Goal: Information Seeking & Learning: Learn about a topic

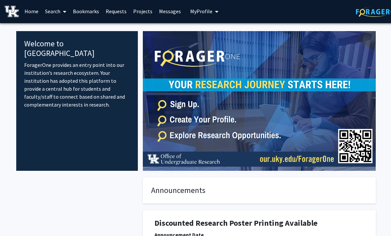
scroll to position [0, 0]
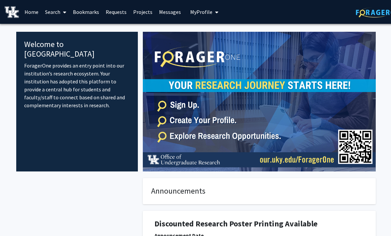
click at [61, 8] on span at bounding box center [63, 12] width 6 height 23
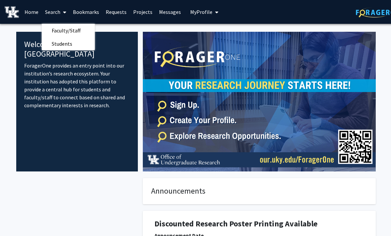
click at [78, 45] on span "Students" at bounding box center [62, 43] width 40 height 13
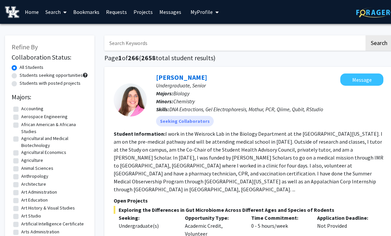
click at [53, 73] on label "Students seeking opportunities" at bounding box center [51, 75] width 63 height 7
click at [24, 73] on input "Students seeking opportunities" at bounding box center [22, 74] width 4 height 4
radio input "true"
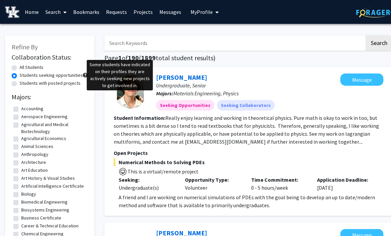
click at [85, 74] on span at bounding box center [85, 75] width 5 height 5
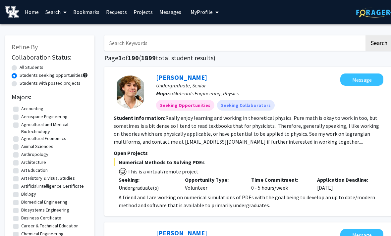
click at [81, 72] on label "Students seeking opportunities" at bounding box center [51, 75] width 63 height 7
click at [24, 72] on input "Students seeking opportunities" at bounding box center [22, 74] width 4 height 4
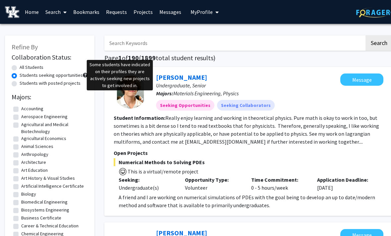
click at [86, 75] on span at bounding box center [85, 75] width 5 height 5
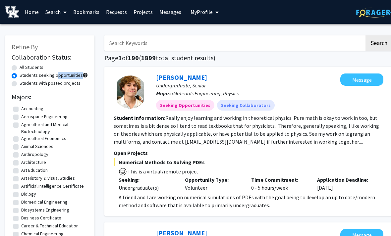
click at [63, 12] on span at bounding box center [64, 12] width 6 height 23
click at [82, 31] on span "Faculty/Staff" at bounding box center [66, 30] width 49 height 13
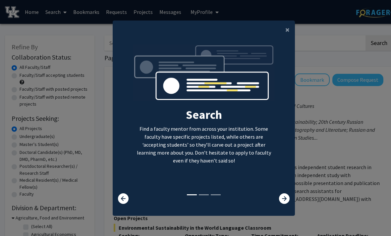
click at [290, 38] on button "×" at bounding box center [287, 30] width 15 height 19
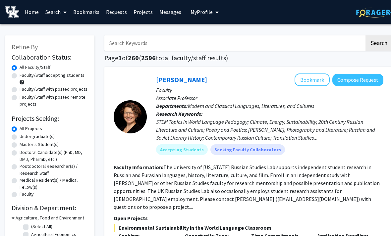
click at [20, 75] on label "Faculty/Staff accepting students" at bounding box center [52, 75] width 65 height 7
click at [20, 75] on input "Faculty/Staff accepting students" at bounding box center [22, 74] width 4 height 4
radio input "true"
click at [20, 77] on label "Faculty/Staff accepting students" at bounding box center [52, 75] width 65 height 7
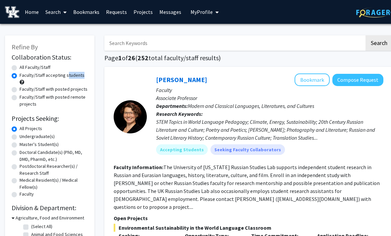
click at [20, 76] on input "Faculty/Staff accepting students" at bounding box center [22, 74] width 4 height 4
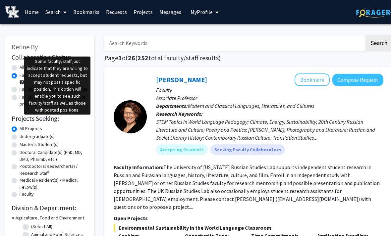
click at [21, 80] on span at bounding box center [22, 82] width 5 height 5
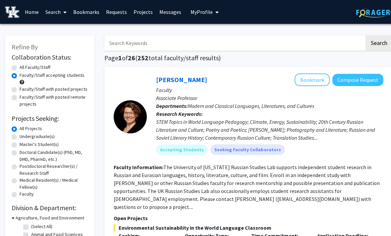
click at [22, 80] on span at bounding box center [22, 82] width 5 height 5
click at [20, 77] on label "Faculty/Staff accepting students" at bounding box center [52, 75] width 65 height 7
click at [20, 76] on input "Faculty/Staff accepting students" at bounding box center [22, 74] width 4 height 4
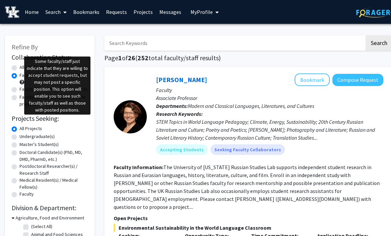
click at [20, 81] on span at bounding box center [22, 82] width 5 height 5
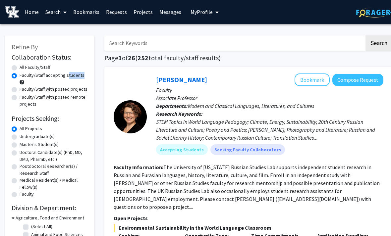
click at [21, 83] on span at bounding box center [22, 82] width 5 height 5
click at [21, 80] on span at bounding box center [22, 82] width 5 height 5
click at [20, 77] on label "Faculty/Staff accepting students" at bounding box center [52, 75] width 65 height 7
click at [20, 76] on input "Faculty/Staff accepting students" at bounding box center [22, 74] width 4 height 4
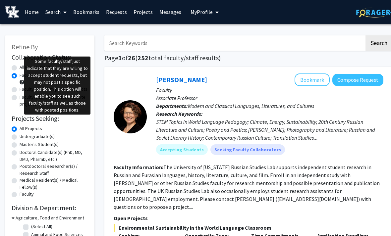
click at [21, 80] on span at bounding box center [22, 82] width 5 height 5
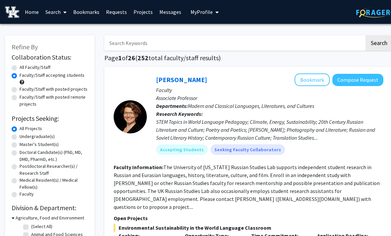
click at [22, 80] on span at bounding box center [22, 82] width 5 height 5
click at [20, 78] on label "Faculty/Staff accepting students" at bounding box center [52, 75] width 65 height 7
click at [20, 76] on input "Faculty/Staff accepting students" at bounding box center [22, 74] width 4 height 4
click at [359, 41] on input "Search Keywords" at bounding box center [234, 42] width 260 height 15
click at [340, 48] on input "neuroscience" at bounding box center [234, 42] width 260 height 15
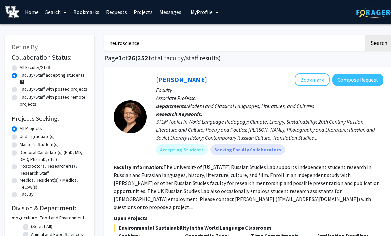
type input "neuroscience"
click at [378, 42] on button "Search" at bounding box center [378, 42] width 27 height 15
radio input "true"
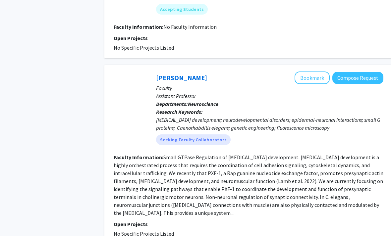
scroll to position [1226, 0]
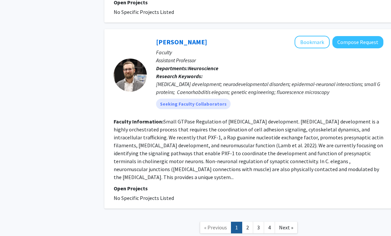
click at [291, 224] on span "Next »" at bounding box center [286, 227] width 14 height 7
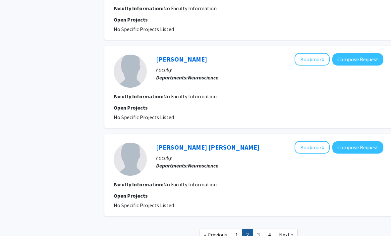
scroll to position [1003, 0]
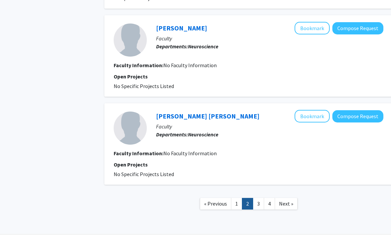
click at [261, 205] on link "3" at bounding box center [258, 204] width 11 height 12
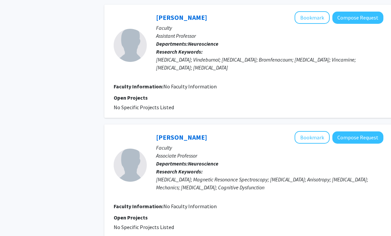
scroll to position [1067, 0]
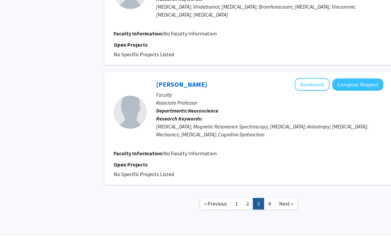
click at [269, 206] on link "4" at bounding box center [269, 204] width 11 height 12
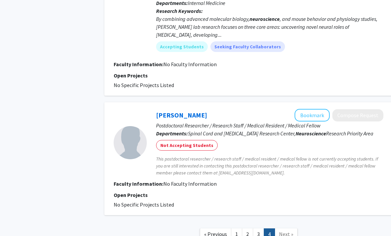
scroll to position [1186, 0]
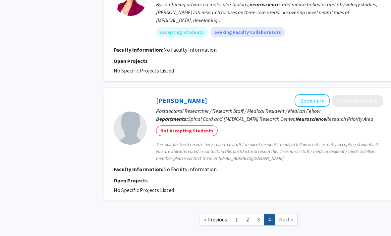
click at [240, 214] on link "1" at bounding box center [236, 220] width 11 height 12
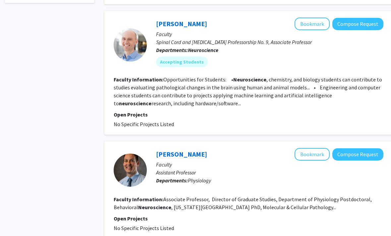
scroll to position [270, 0]
click at [325, 94] on fg-read-more "Opportunities for Students: • Neuroscience , chemistry, and biology students ca…" at bounding box center [248, 91] width 268 height 30
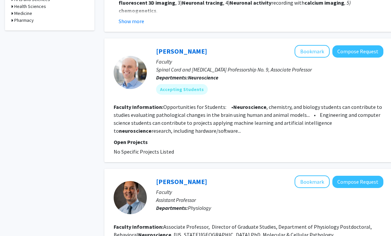
scroll to position [240, 0]
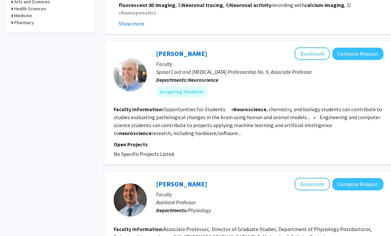
click at [197, 123] on fg-read-more "Opportunities for Students: • Neuroscience , chemistry, and biology students ca…" at bounding box center [248, 121] width 268 height 30
click at [178, 133] on fg-read-more "Opportunities for Students: • Neuroscience , chemistry, and biology students ca…" at bounding box center [248, 121] width 268 height 30
click at [254, 113] on fg-read-more "Opportunities for Students: • Neuroscience , chemistry, and biology students ca…" at bounding box center [248, 121] width 268 height 30
click at [311, 83] on p "Departments: Neuroscience" at bounding box center [269, 80] width 227 height 8
click at [267, 121] on fg-read-more "Opportunities for Students: • Neuroscience , chemistry, and biology students ca…" at bounding box center [248, 121] width 268 height 30
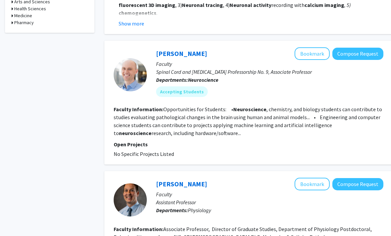
click at [188, 50] on link "[PERSON_NAME]" at bounding box center [181, 53] width 51 height 8
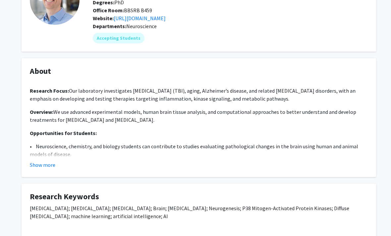
scroll to position [68, 0]
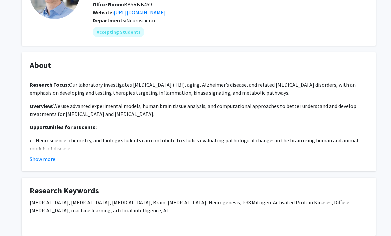
click at [48, 156] on button "Show more" at bounding box center [43, 159] width 26 height 8
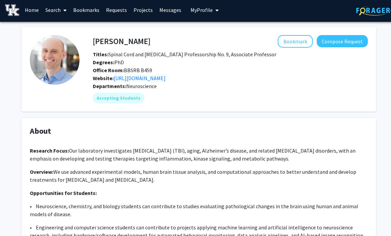
scroll to position [0, 0]
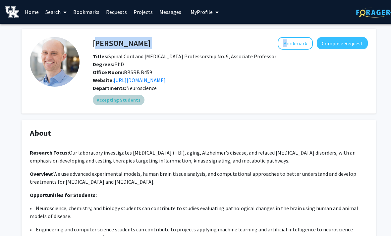
click at [212, 96] on div "Accepting Students" at bounding box center [230, 99] width 278 height 13
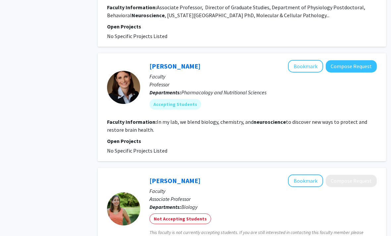
scroll to position [469, 7]
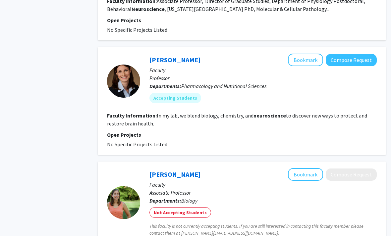
click at [309, 61] on button "Bookmark" at bounding box center [305, 60] width 35 height 13
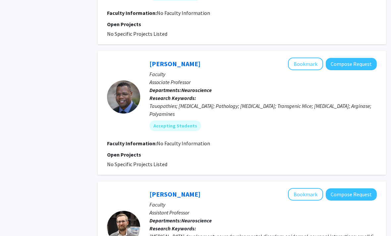
scroll to position [1074, 7]
click at [314, 58] on button "Bookmark" at bounding box center [305, 64] width 35 height 13
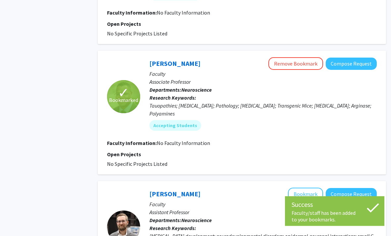
scroll to position [1074, 7]
click at [171, 59] on link "[PERSON_NAME]" at bounding box center [174, 63] width 51 height 8
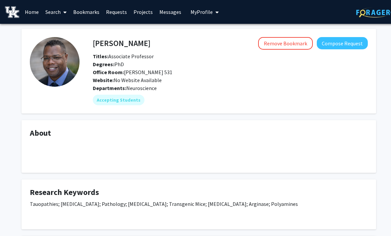
scroll to position [0, 7]
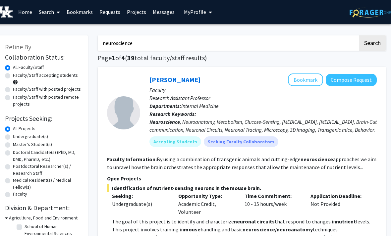
click at [291, 44] on input "neuroscience" at bounding box center [228, 42] width 260 height 15
type input "n"
type input "psychology"
click at [373, 42] on button "Search" at bounding box center [372, 42] width 27 height 15
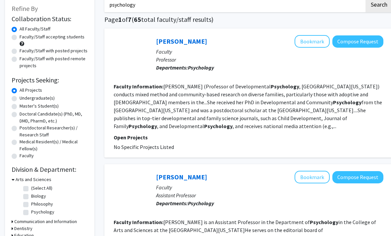
scroll to position [38, 0]
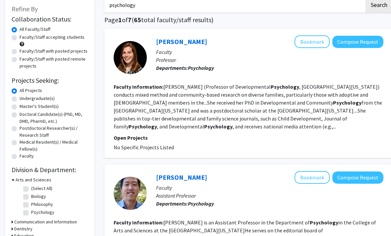
click at [20, 34] on label "Faculty/Staff accepting students" at bounding box center [52, 37] width 65 height 7
click at [20, 34] on input "Faculty/Staff accepting students" at bounding box center [22, 36] width 4 height 4
radio input "true"
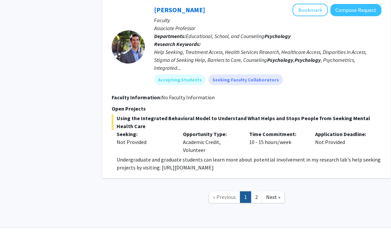
scroll to position [1221, 1]
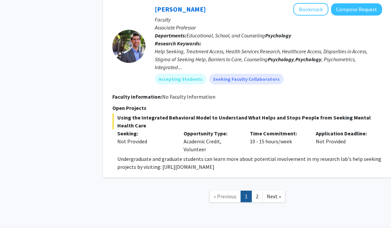
click at [259, 202] on link "2" at bounding box center [256, 197] width 11 height 12
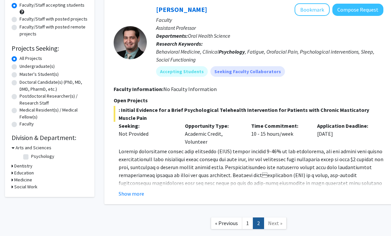
scroll to position [90, 0]
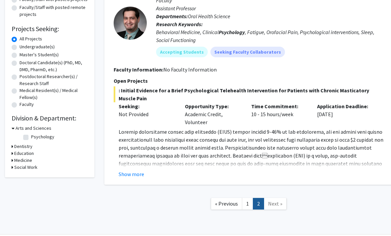
click at [247, 204] on link "1" at bounding box center [247, 204] width 11 height 12
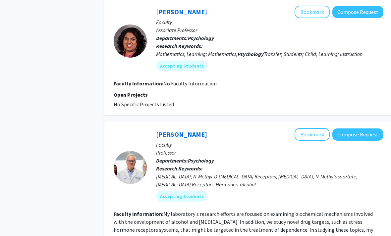
scroll to position [928, 0]
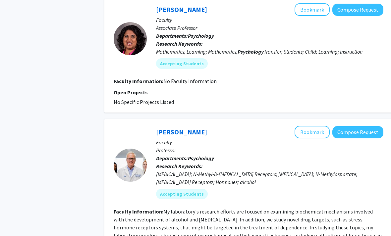
click at [318, 131] on button "Bookmark" at bounding box center [311, 132] width 35 height 13
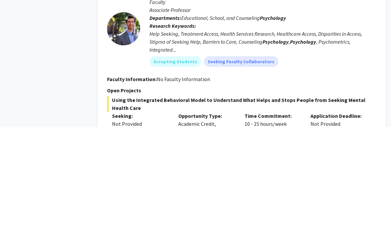
scroll to position [1222, 7]
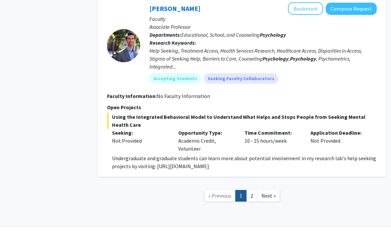
click at [251, 202] on link "2" at bounding box center [251, 196] width 11 height 12
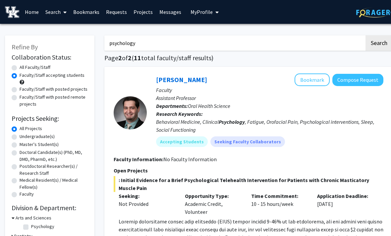
click at [253, 40] on input "psychology" at bounding box center [234, 42] width 260 height 15
type input "p"
type input "neuro"
click at [379, 45] on button "Search" at bounding box center [378, 42] width 27 height 15
radio input "true"
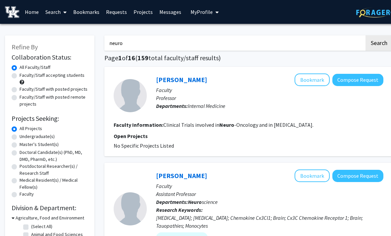
click at [20, 75] on label "Faculty/Staff accepting students" at bounding box center [52, 75] width 65 height 7
click at [20, 75] on input "Faculty/Staff accepting students" at bounding box center [22, 74] width 4 height 4
radio input "true"
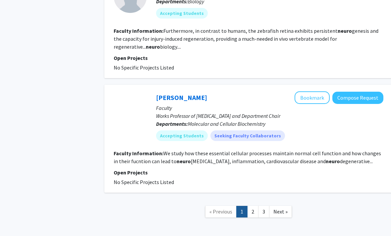
scroll to position [1241, 0]
click at [256, 206] on link "2" at bounding box center [252, 212] width 11 height 12
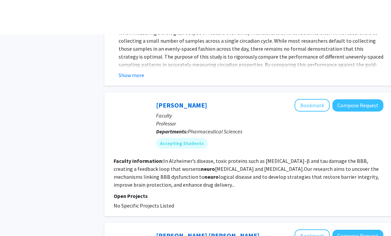
scroll to position [861, 0]
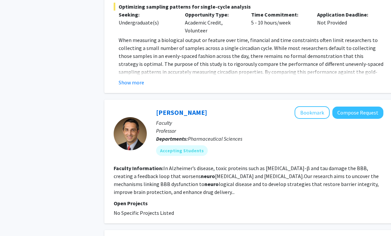
click at [316, 110] on button "Bookmark" at bounding box center [311, 112] width 35 height 13
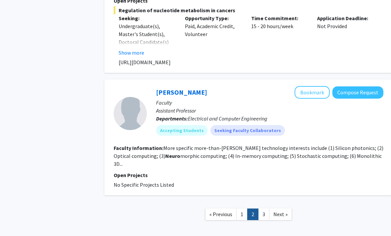
scroll to position [1301, 0]
click at [266, 208] on link "3" at bounding box center [263, 214] width 11 height 12
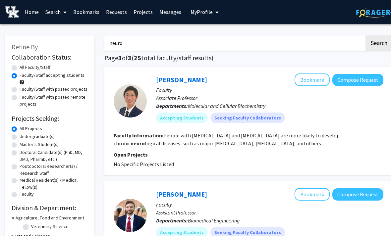
click at [318, 78] on button "Bookmark" at bounding box center [311, 80] width 35 height 13
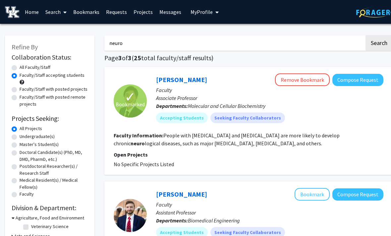
click at [92, 12] on link "Bookmarks" at bounding box center [86, 11] width 33 height 23
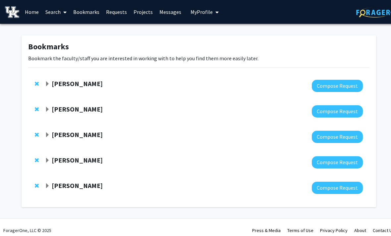
click at [234, 14] on div "Skip navigation Home Search Bookmarks Requests Projects Messages My Profile [PE…" at bounding box center [198, 12] width 397 height 24
